Goal: Book appointment/travel/reservation

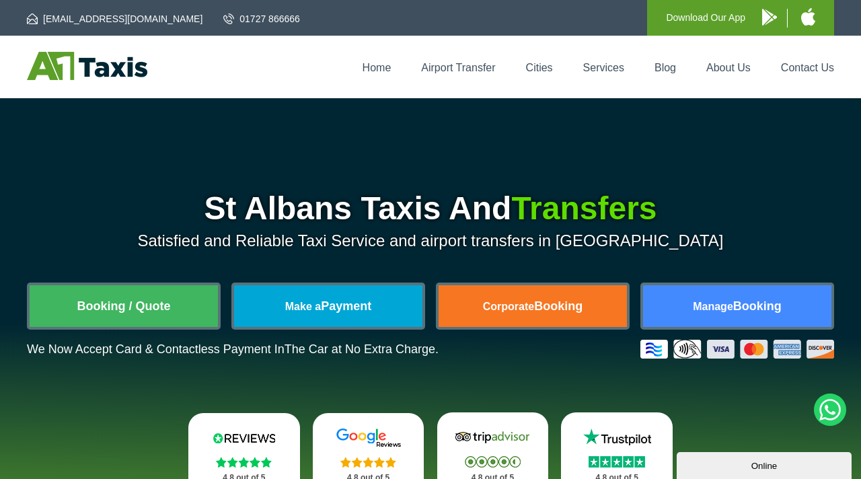
click at [80, 80] on link at bounding box center [87, 75] width 120 height 13
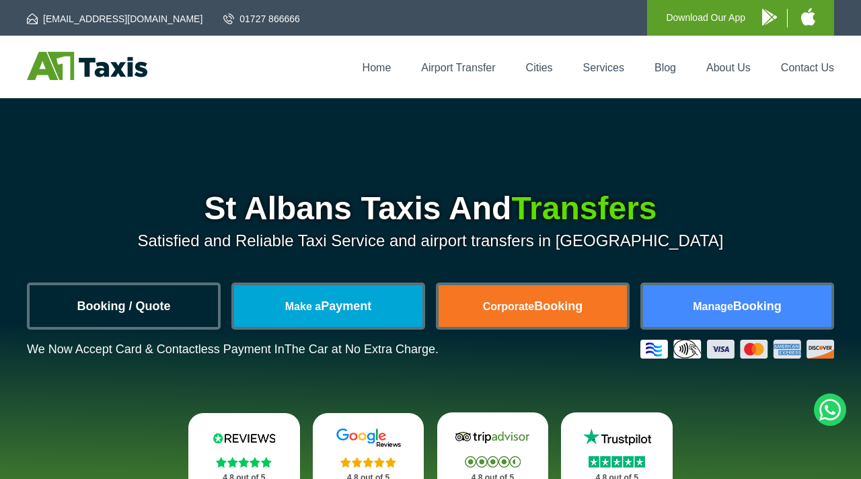
click at [87, 319] on link "Booking / Quote" at bounding box center [124, 306] width 188 height 42
